Goal: Task Accomplishment & Management: Manage account settings

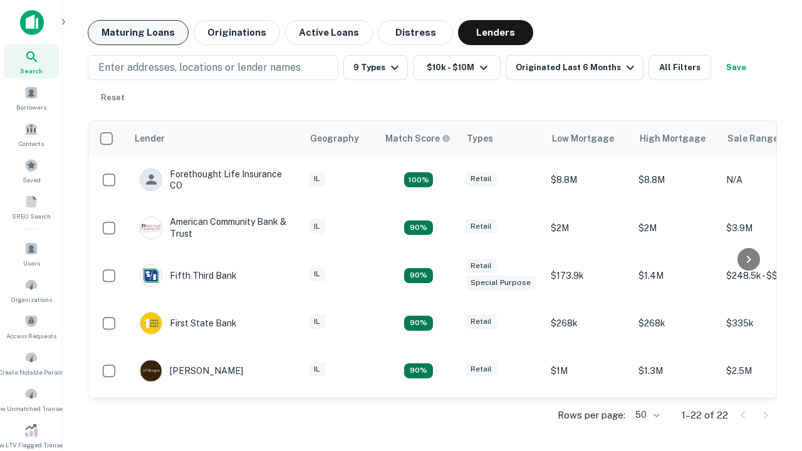
click at [138, 33] on button "Maturing Loans" at bounding box center [138, 32] width 101 height 25
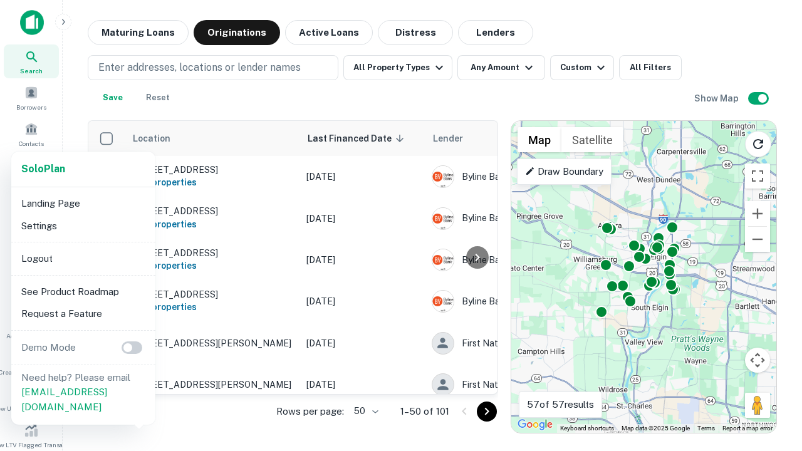
scroll to position [232, 0]
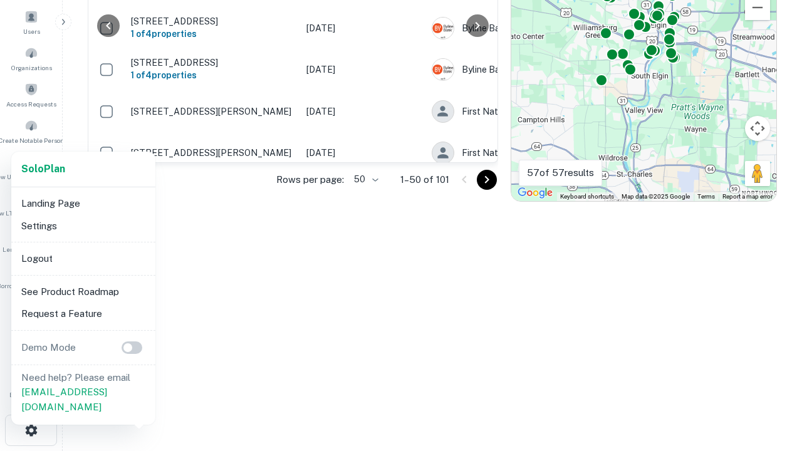
click at [83, 258] on li "Logout" at bounding box center [83, 259] width 134 height 23
